Goal: Check status: Check status

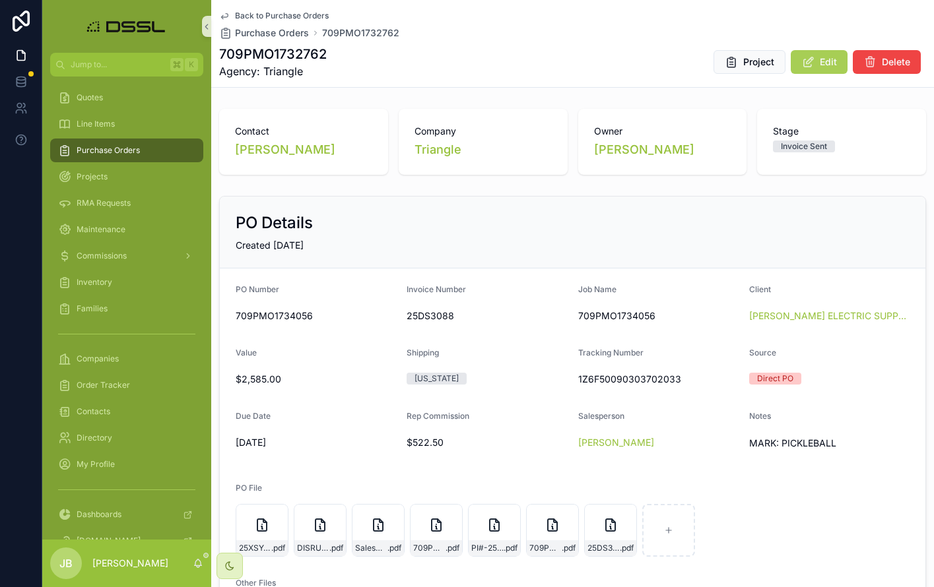
scroll to position [0, 1]
click at [123, 154] on span "Purchase Orders" at bounding box center [108, 150] width 63 height 11
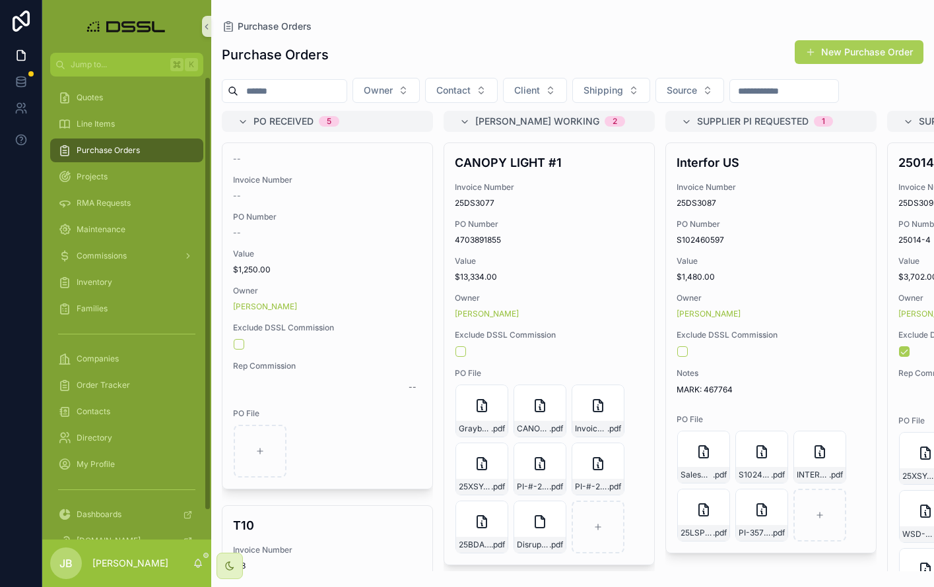
click at [101, 151] on span "Purchase Orders" at bounding box center [108, 150] width 63 height 11
click at [111, 160] on div "Purchase Orders" at bounding box center [126, 150] width 137 height 21
click at [102, 151] on span "Purchase Orders" at bounding box center [108, 150] width 63 height 11
click at [287, 92] on input "scrollable content" at bounding box center [292, 91] width 108 height 18
type input "*"
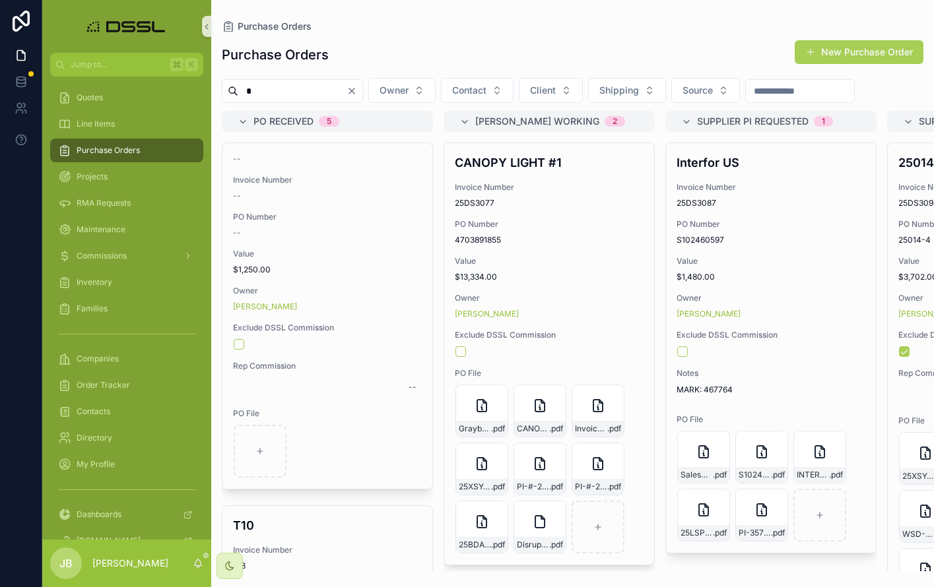
click at [253, 91] on input "*" at bounding box center [292, 91] width 108 height 18
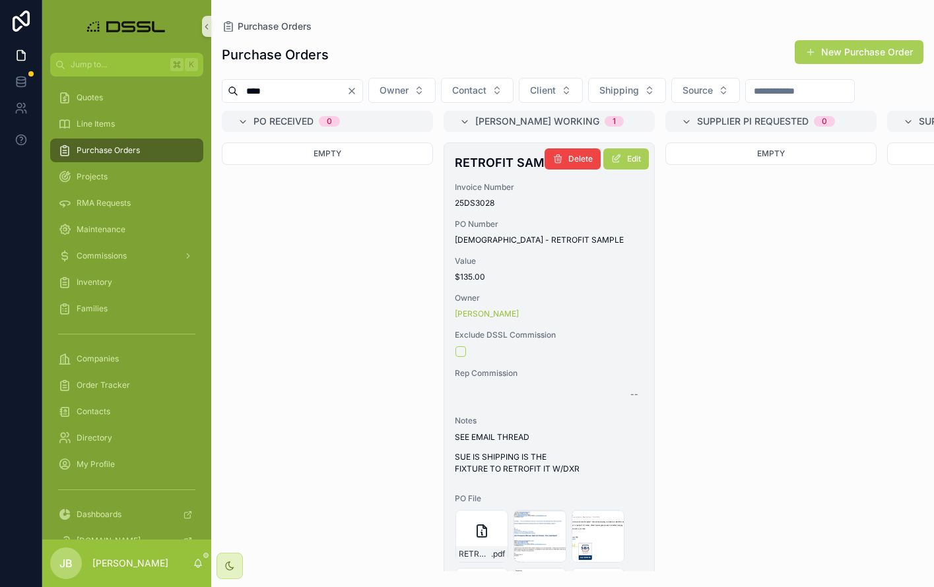
type input "****"
click at [502, 172] on h4 "RETROFIT SAMPLE" at bounding box center [549, 163] width 189 height 18
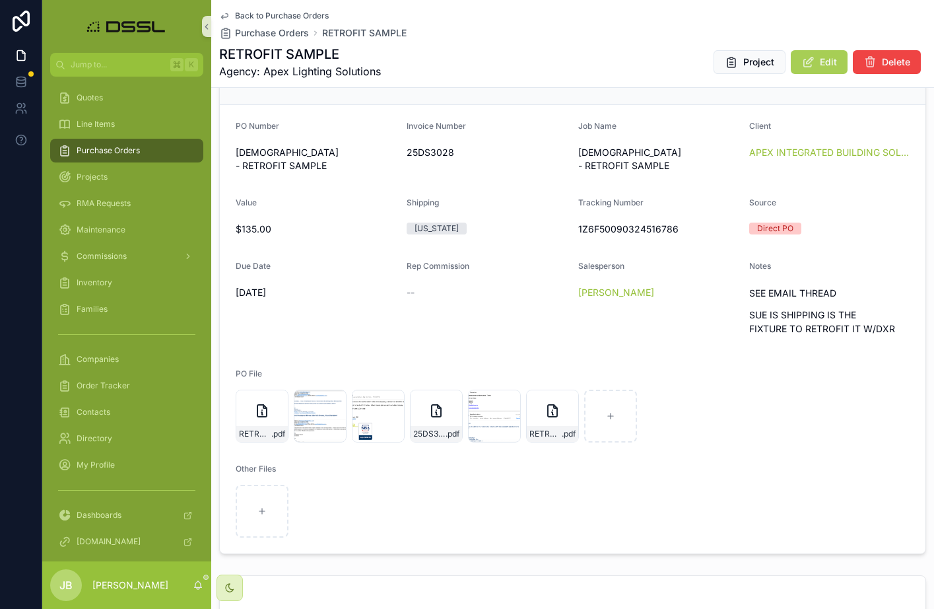
scroll to position [176, 0]
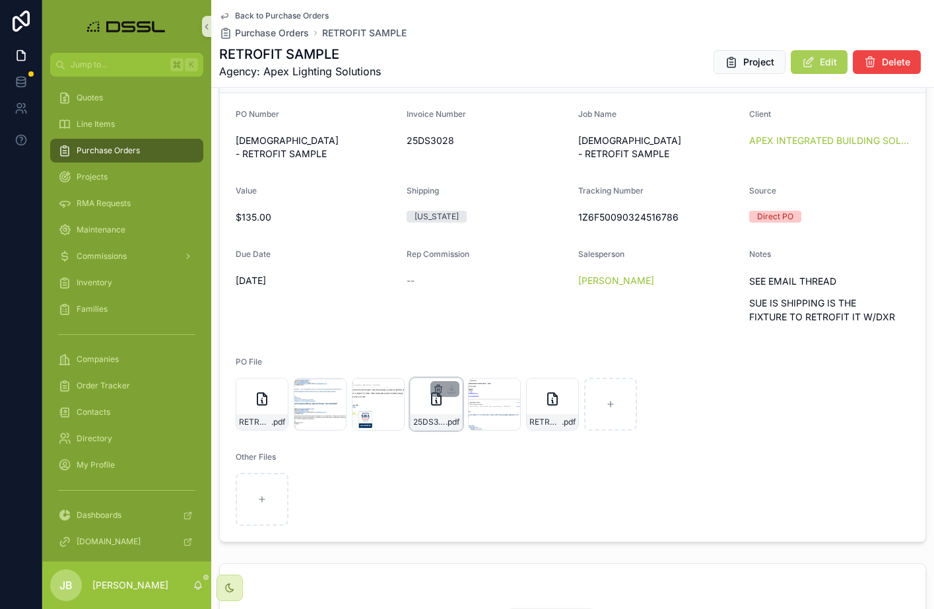
click at [439, 387] on icon "scrollable content" at bounding box center [438, 387] width 7 height 0
click at [464, 364] on icon "scrollable content" at bounding box center [466, 365] width 11 height 11
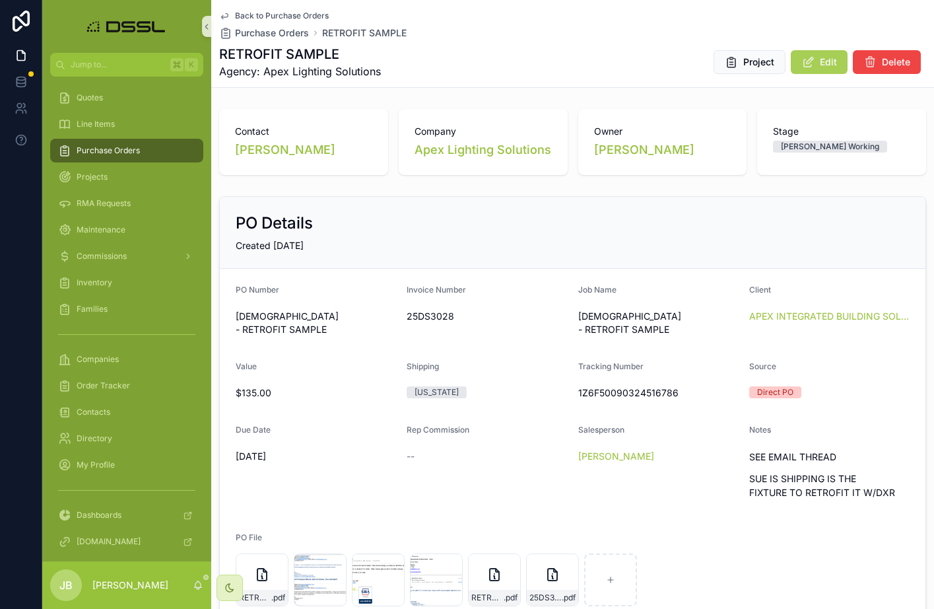
scroll to position [0, 0]
click at [816, 67] on button "Edit" at bounding box center [819, 62] width 57 height 24
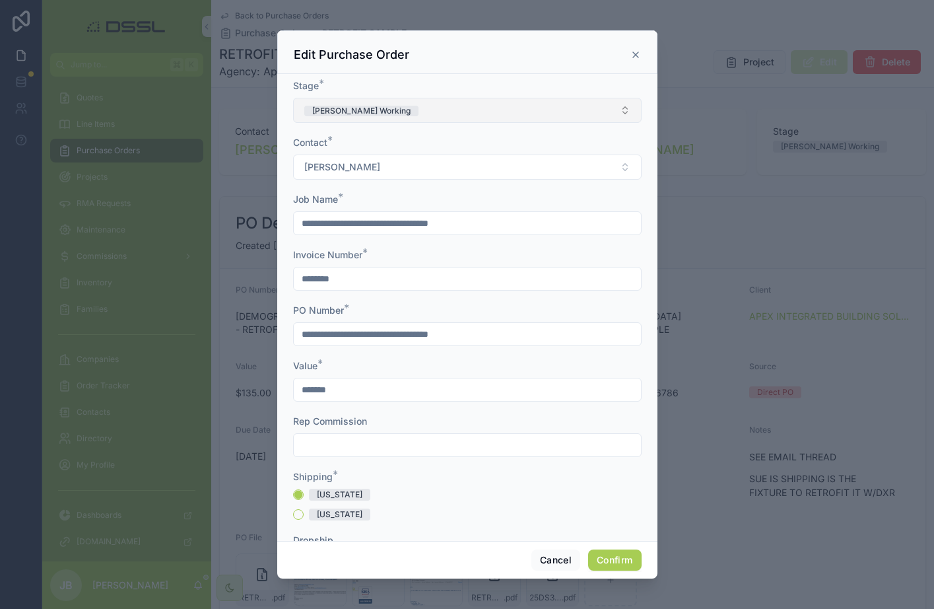
click at [468, 106] on button "[PERSON_NAME] Working" at bounding box center [467, 110] width 349 height 25
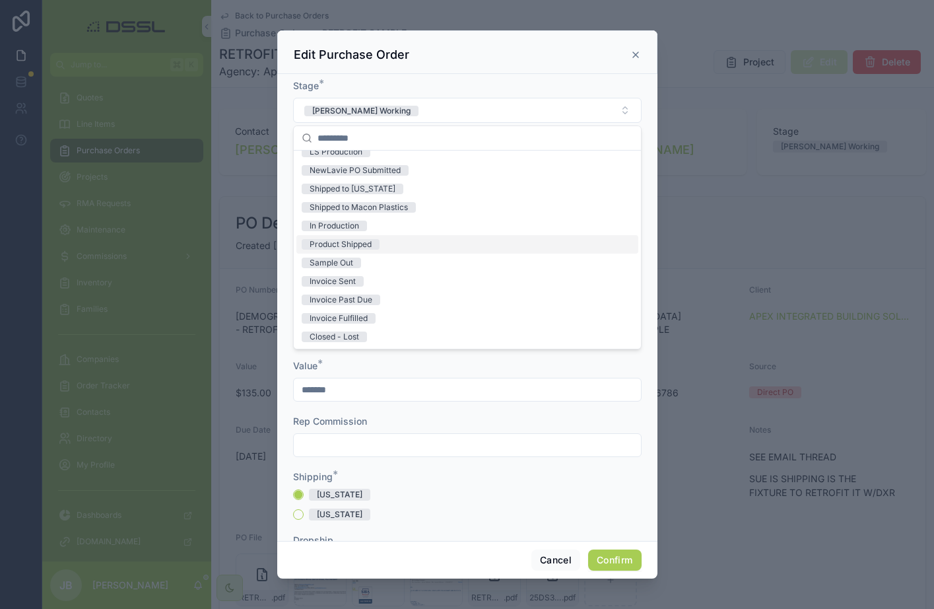
scroll to position [103, 0]
click at [345, 281] on div "Invoice Sent" at bounding box center [333, 281] width 46 height 11
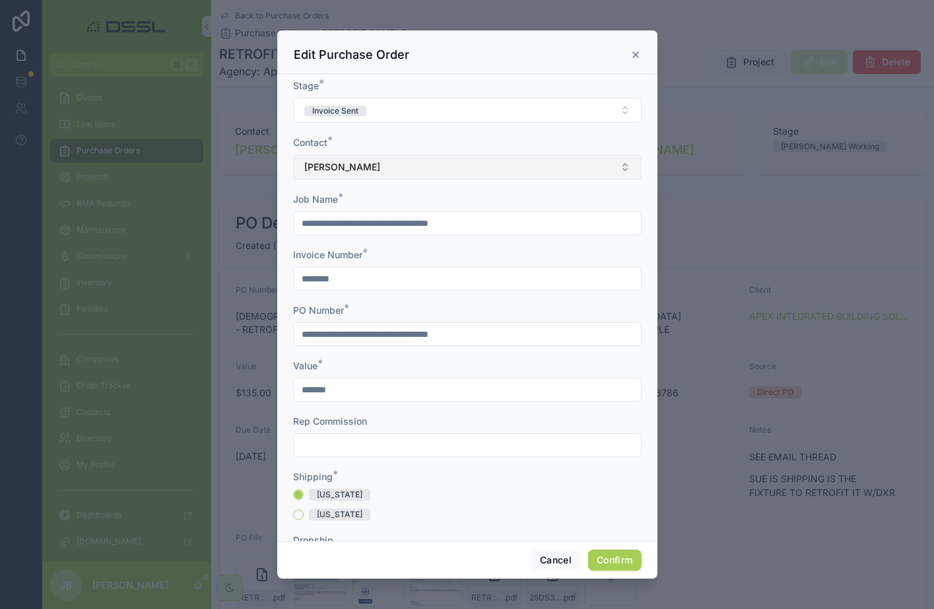
scroll to position [0, 0]
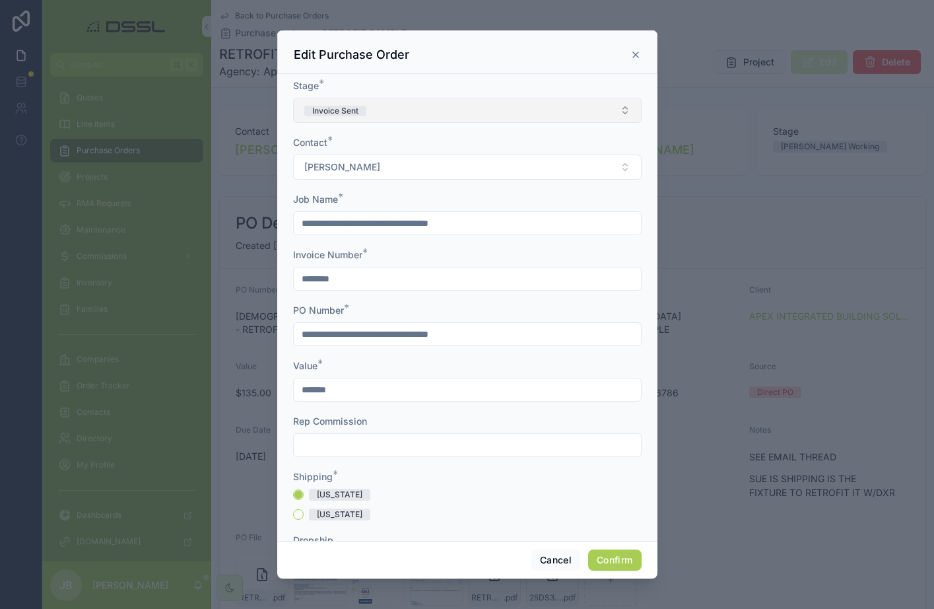
click at [496, 102] on button "Invoice Sent" at bounding box center [467, 110] width 349 height 25
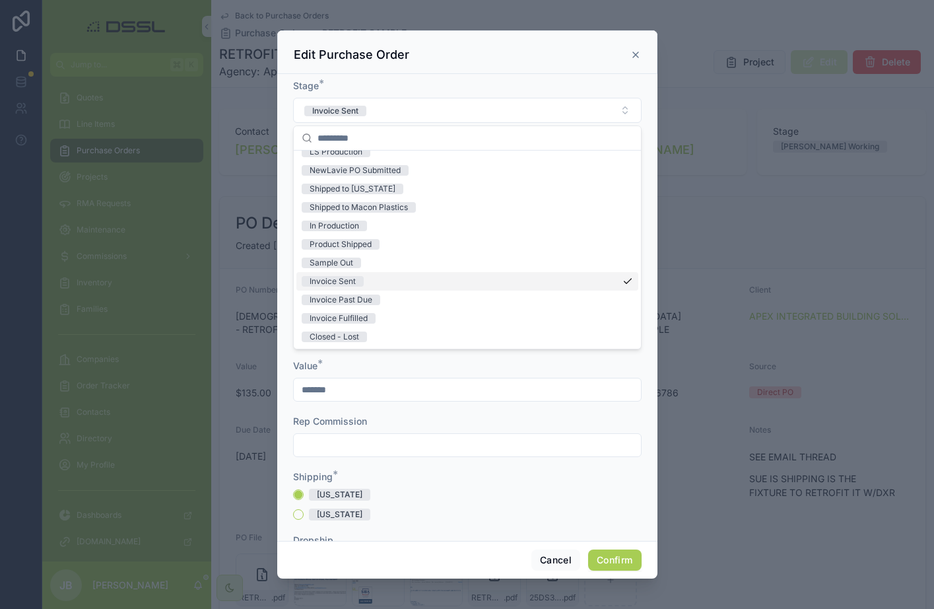
scroll to position [103, 0]
click at [362, 278] on span "Invoice Sent" at bounding box center [333, 281] width 62 height 11
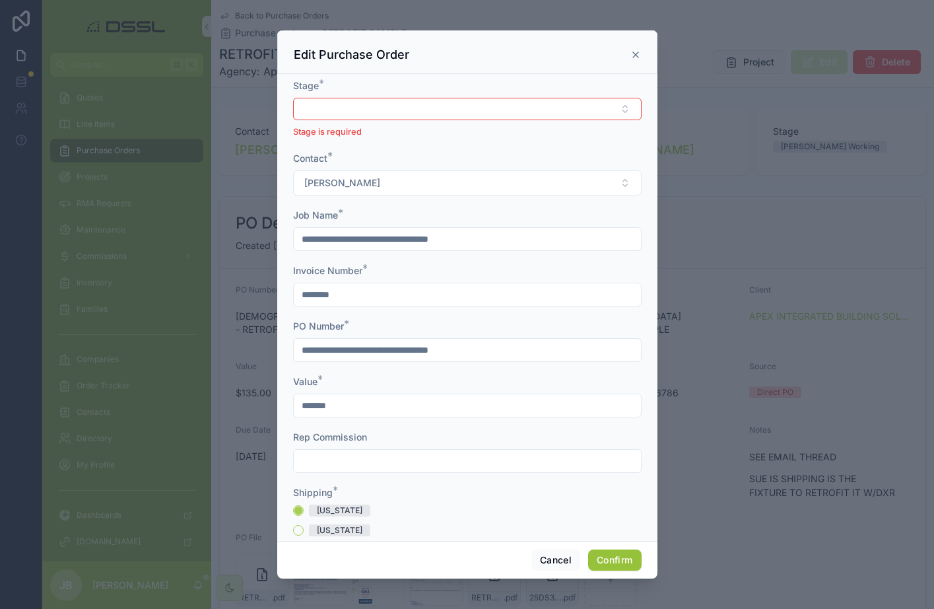
click at [615, 560] on button "Confirm" at bounding box center [614, 559] width 53 height 21
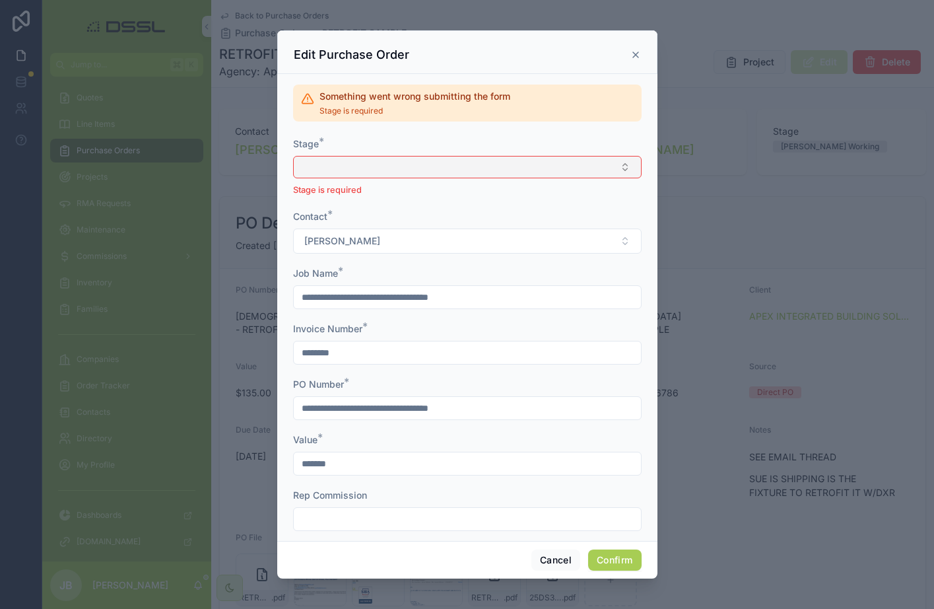
click at [477, 176] on button "Select Button" at bounding box center [467, 167] width 349 height 22
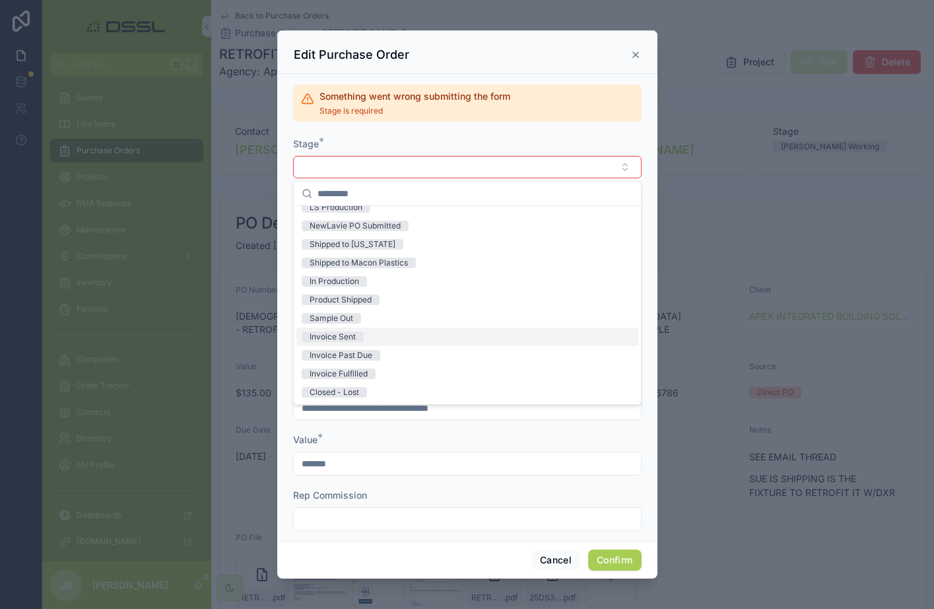
click at [358, 339] on span "Invoice Sent" at bounding box center [333, 336] width 62 height 11
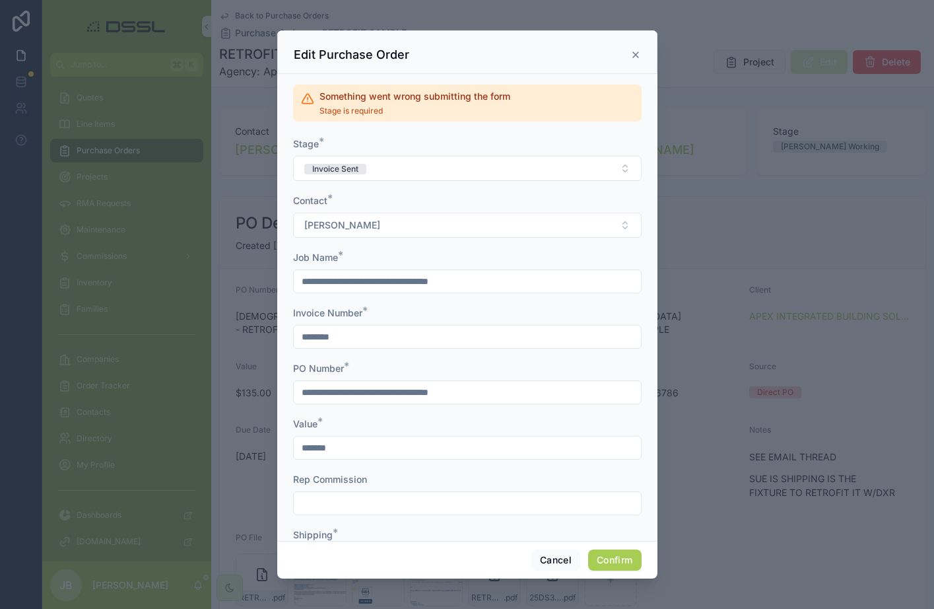
click at [611, 560] on button "Confirm" at bounding box center [614, 559] width 53 height 21
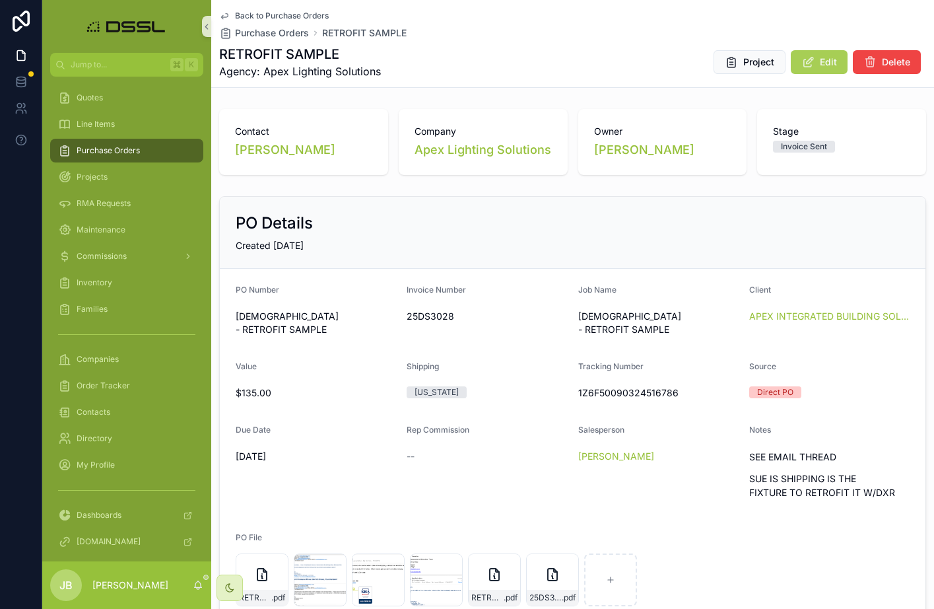
drag, startPoint x: 569, startPoint y: 416, endPoint x: 571, endPoint y: 396, distance: 19.9
click at [569, 415] on form "PO Number FIRST [DEMOGRAPHIC_DATA] - RETROFIT SAMPLE Invoice Number 25DS3028 Jo…" at bounding box center [573, 493] width 706 height 448
drag, startPoint x: 579, startPoint y: 390, endPoint x: 678, endPoint y: 390, distance: 99.0
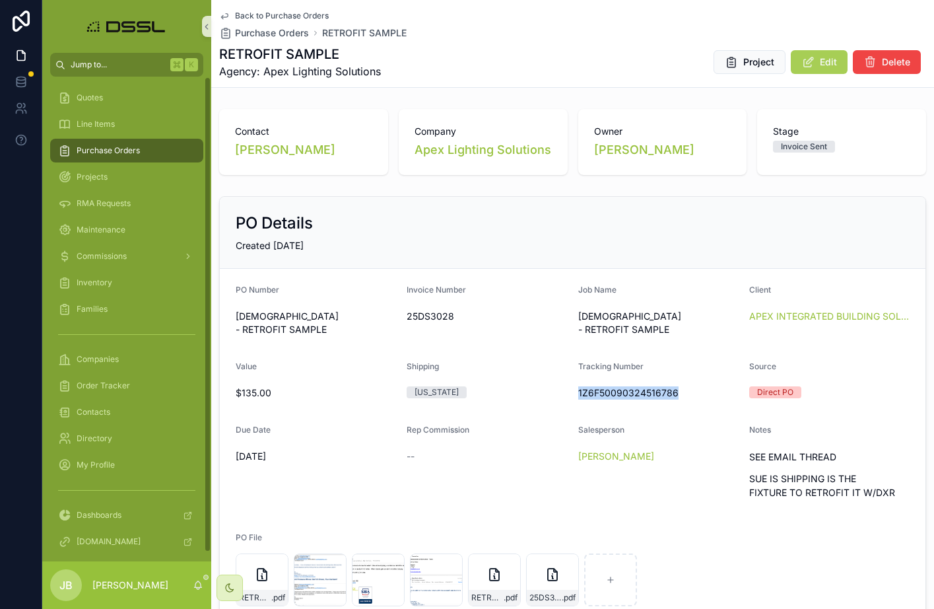
drag, startPoint x: 100, startPoint y: 152, endPoint x: 97, endPoint y: 66, distance: 85.9
click at [103, 147] on span "Purchase Orders" at bounding box center [108, 150] width 63 height 11
